Goal: Task Accomplishment & Management: Manage account settings

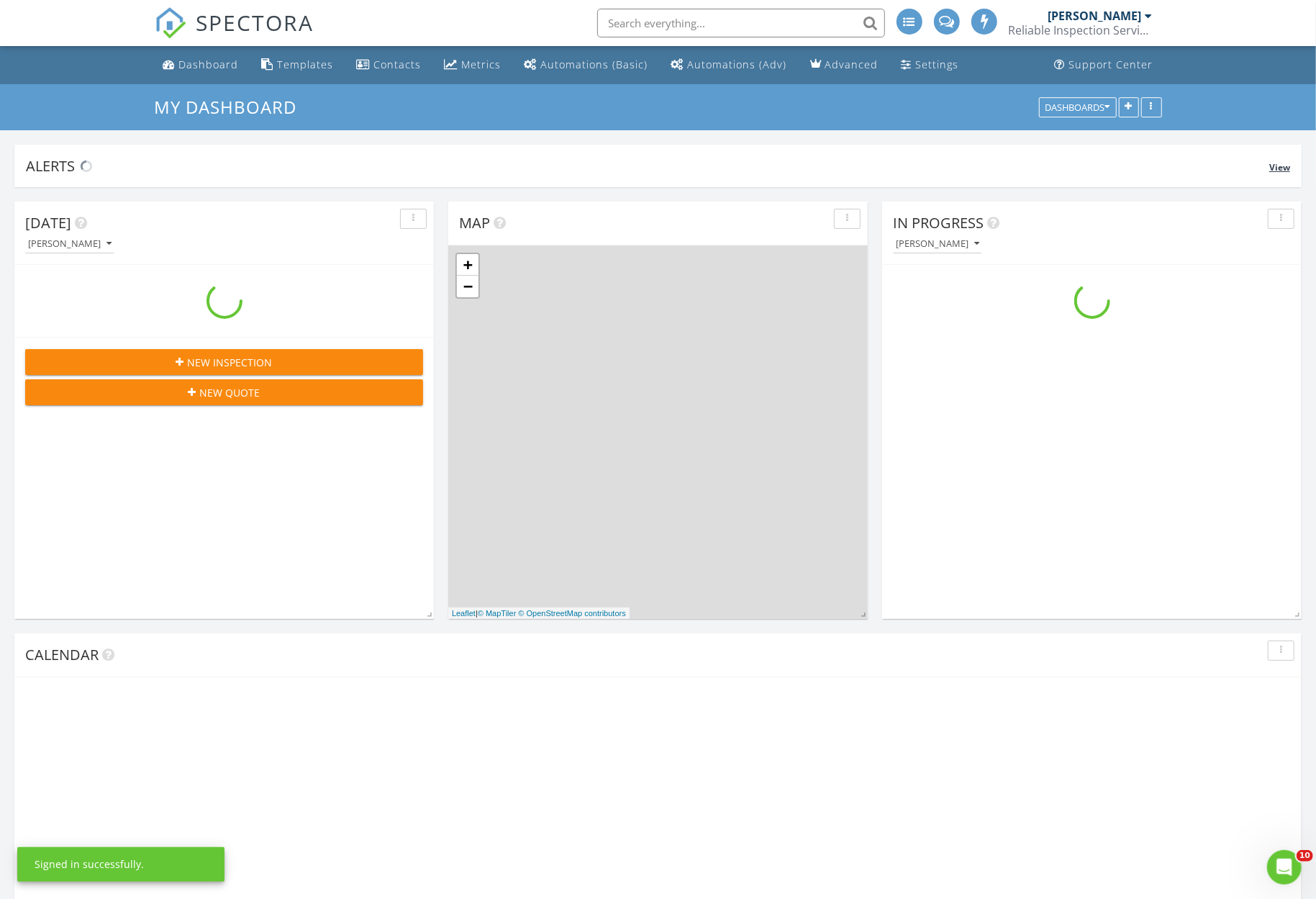
scroll to position [1520, 1346]
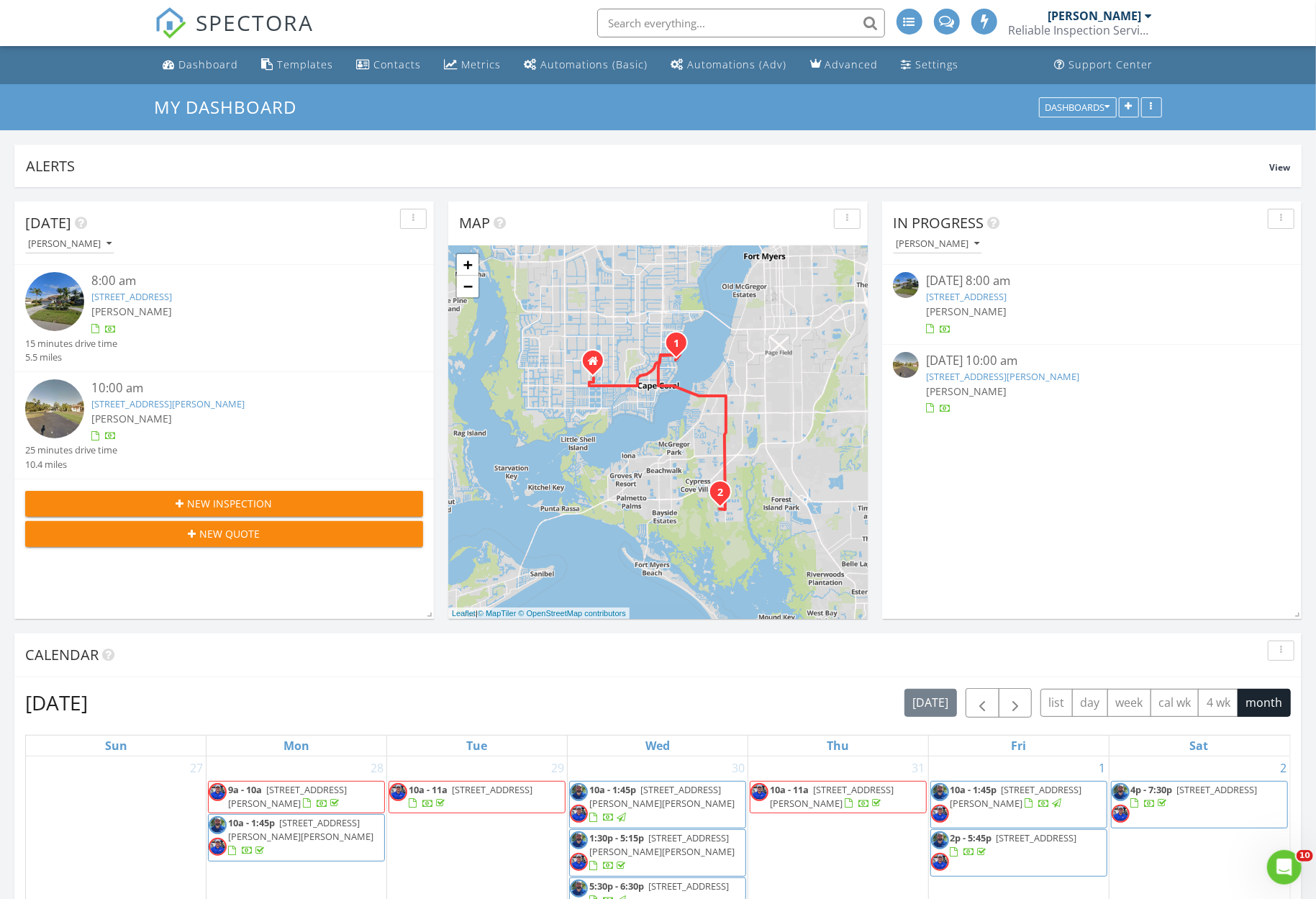
click at [171, 291] on link "3931 SE 21st Pl, Cape Coral, FL 33904" at bounding box center [132, 296] width 81 height 13
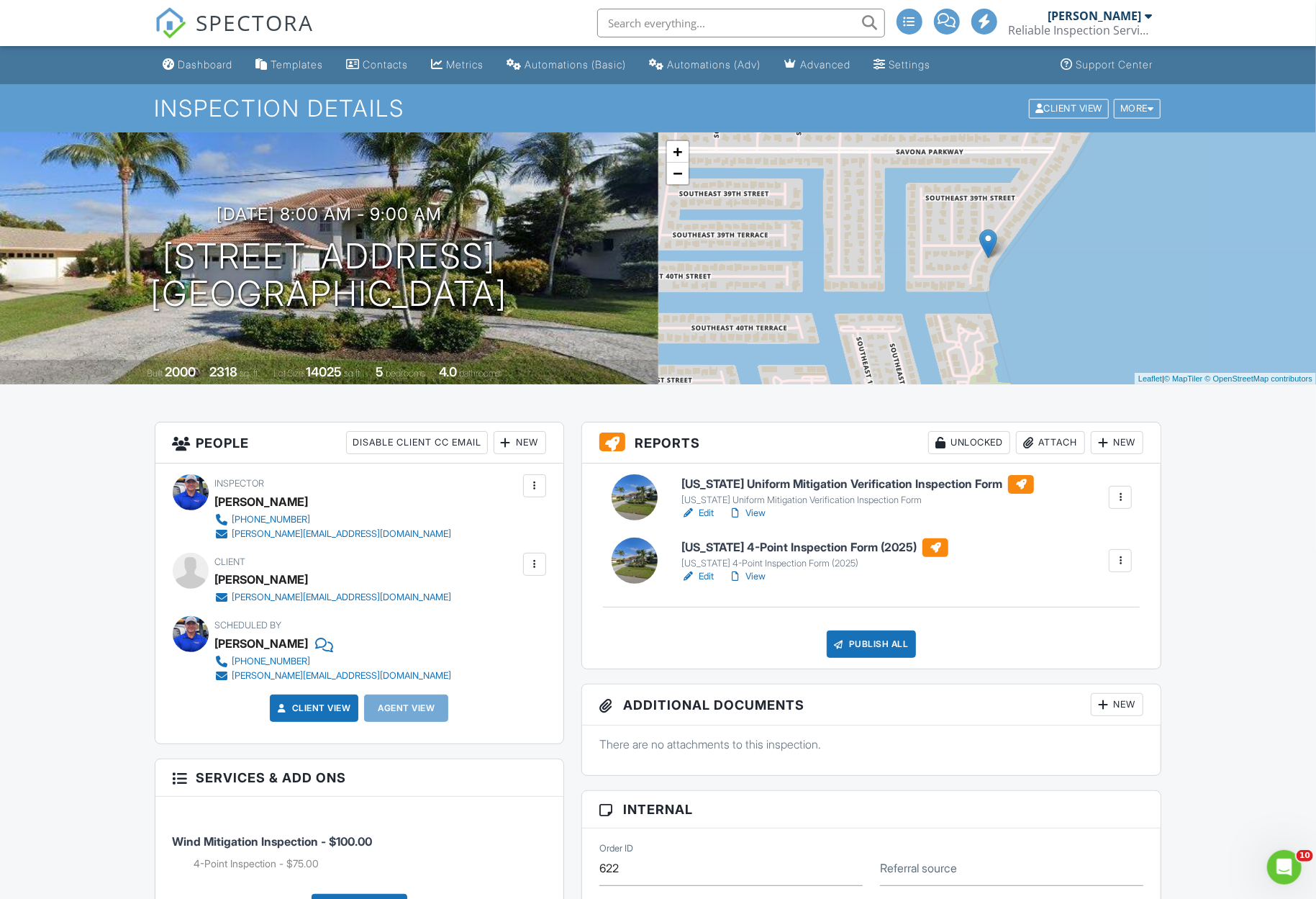
click at [707, 509] on link "Edit" at bounding box center [697, 513] width 33 height 14
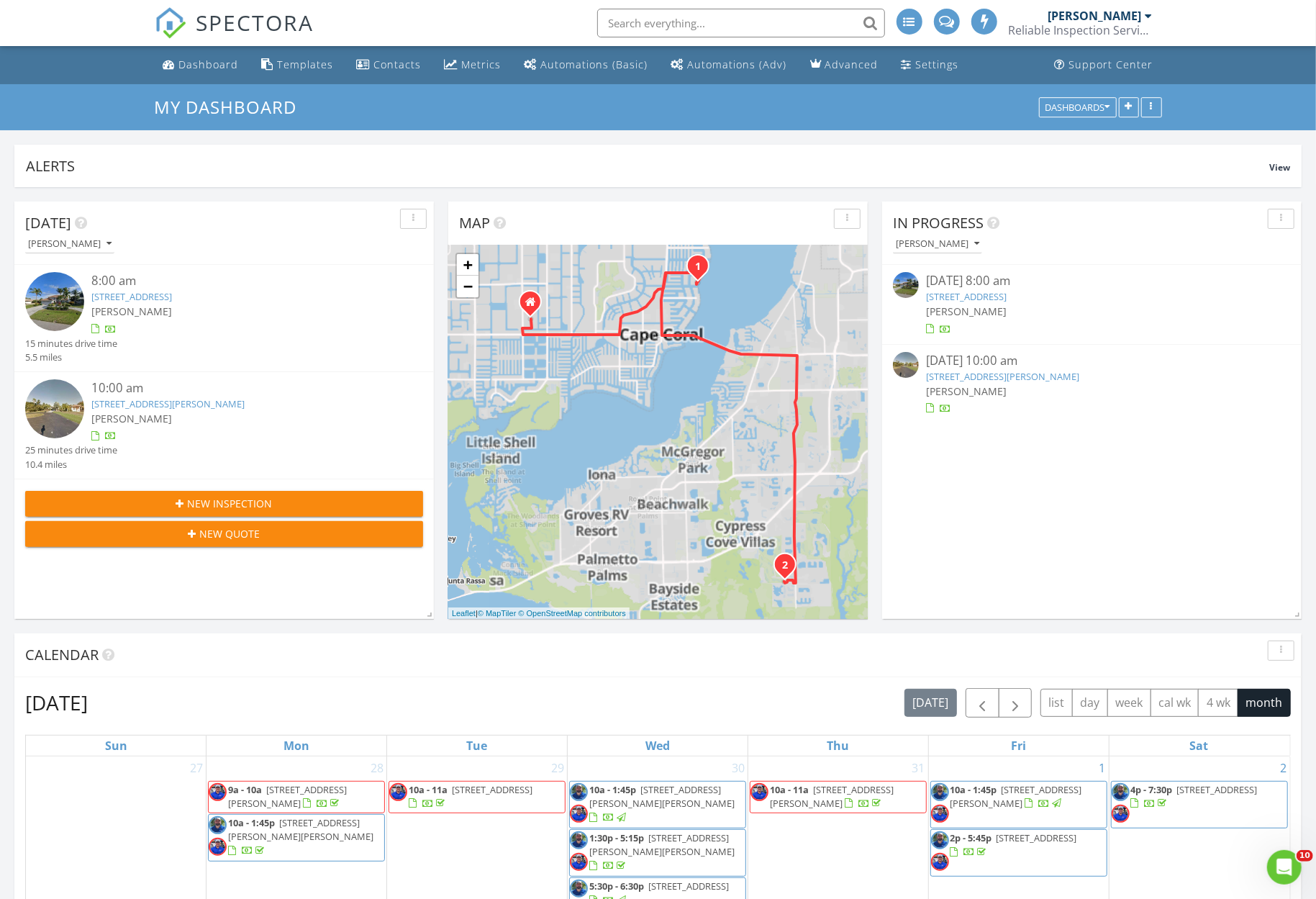
click at [186, 407] on link "8990 Woodgate Manor Ct, Fort Myers, FL 33908" at bounding box center [168, 404] width 153 height 13
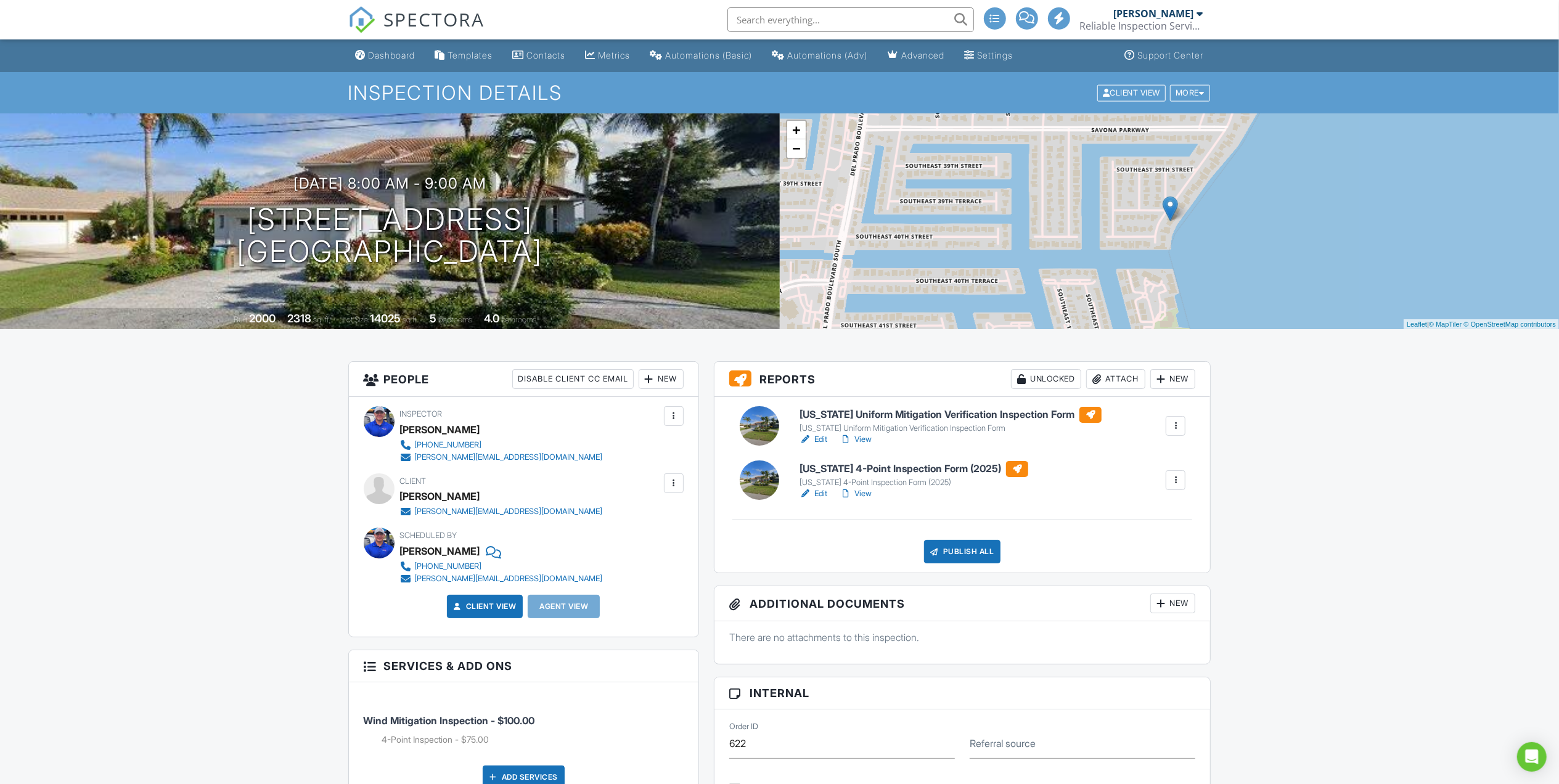
click at [823, 493] on link "Edit" at bounding box center [813, 494] width 28 height 12
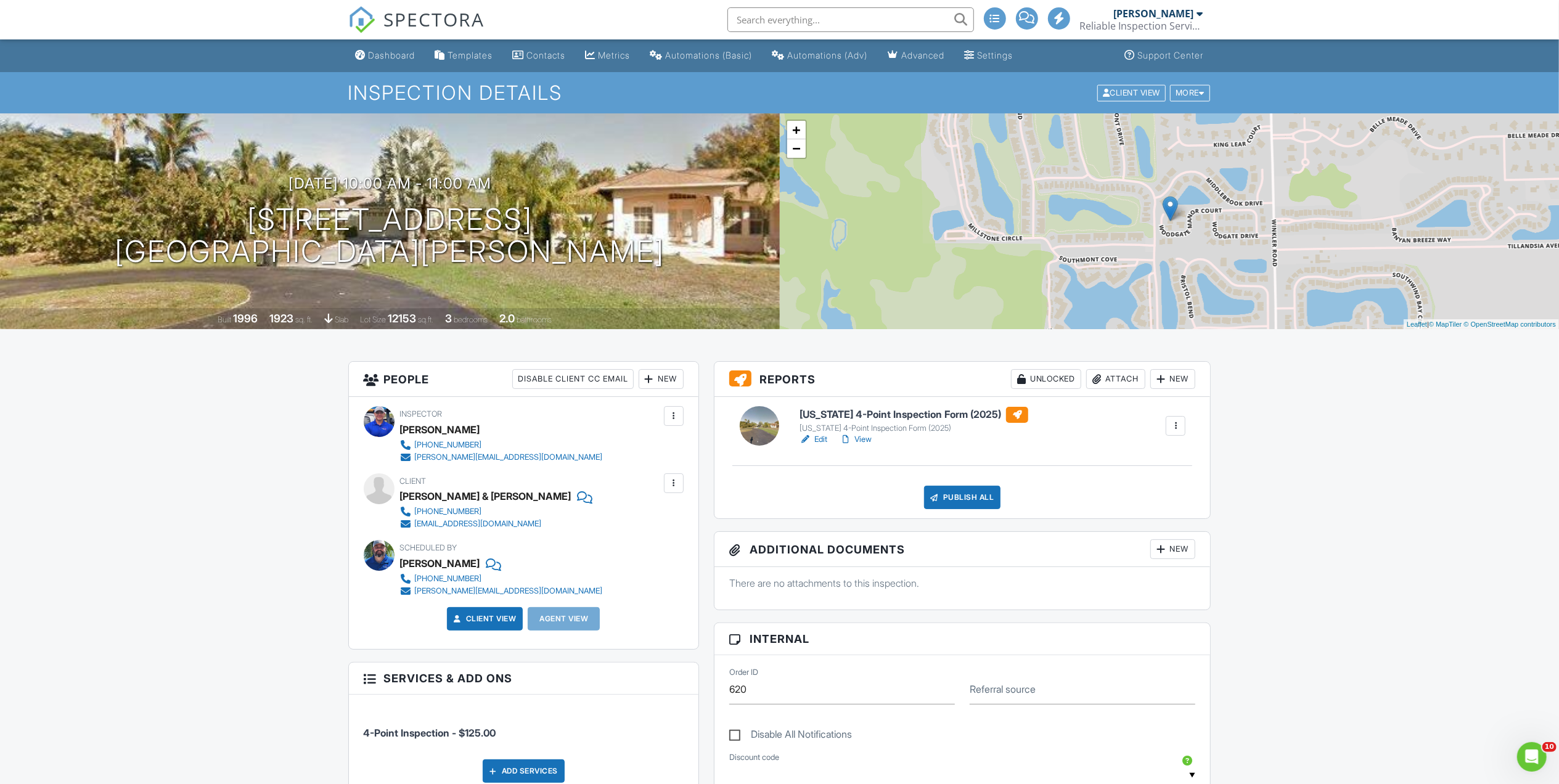
click at [819, 440] on link "Edit" at bounding box center [813, 439] width 28 height 12
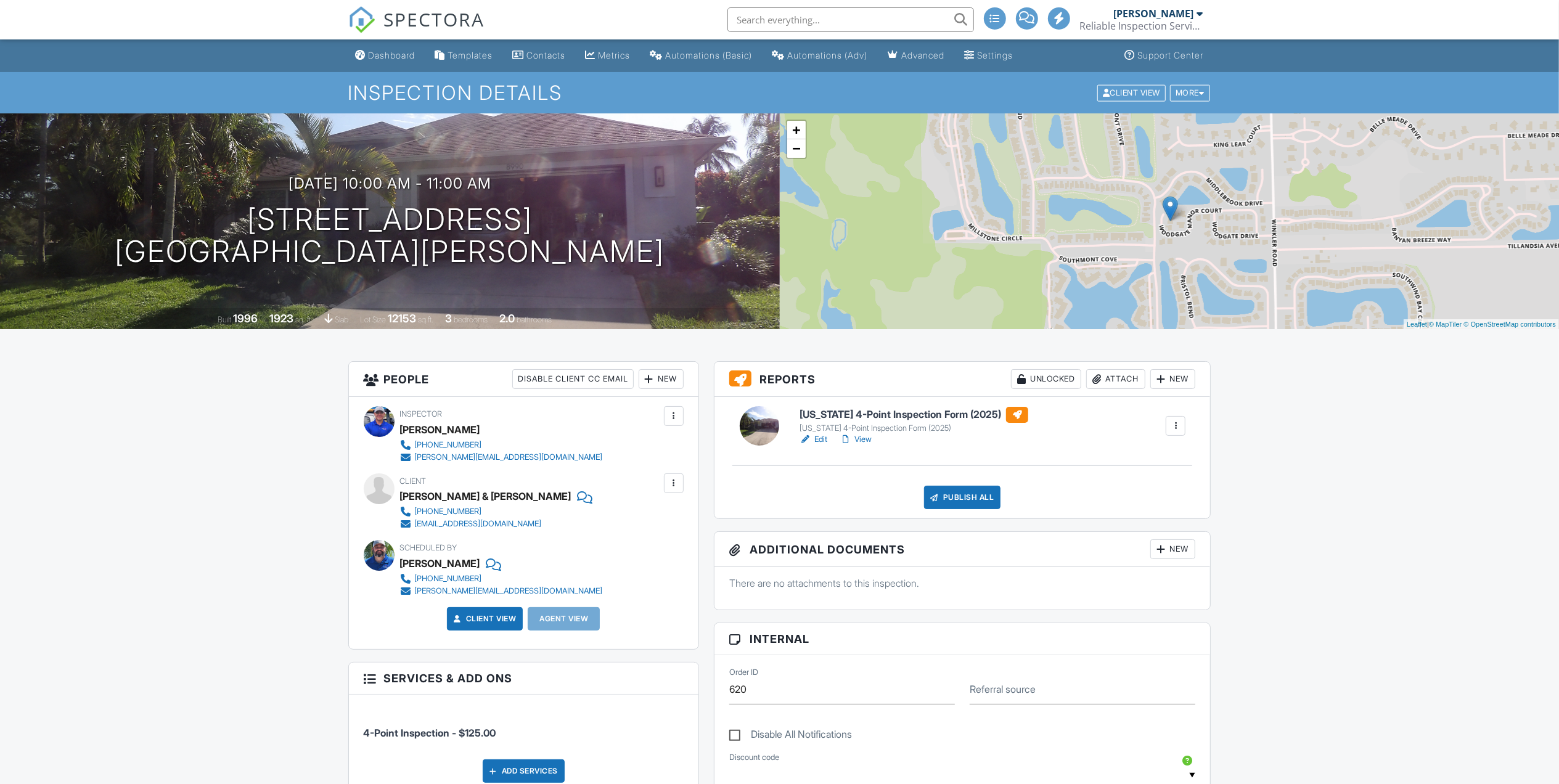
drag, startPoint x: 866, startPoint y: 439, endPoint x: 958, endPoint y: 171, distance: 283.4
click at [866, 439] on link "View" at bounding box center [855, 439] width 32 height 12
click at [823, 437] on link "Edit" at bounding box center [813, 439] width 28 height 12
